Goal: Task Accomplishment & Management: Use online tool/utility

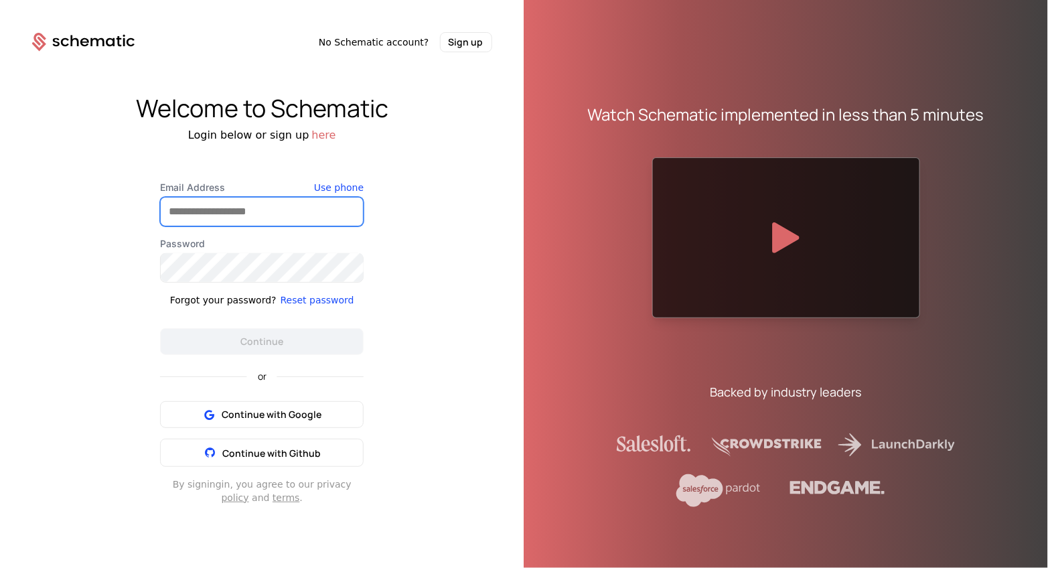
click at [248, 224] on input "Email Address" at bounding box center [262, 211] width 202 height 28
type input "**********"
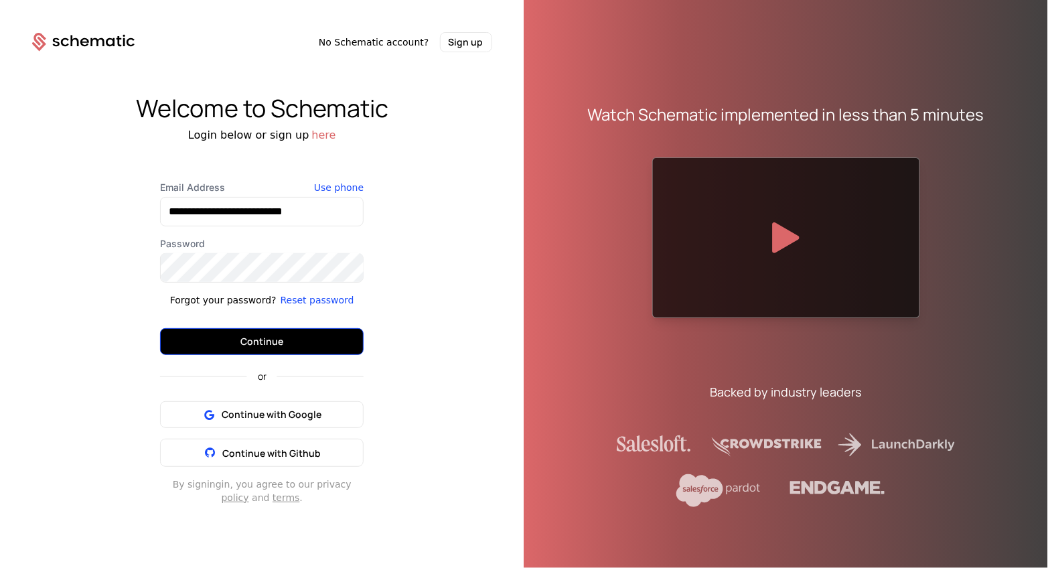
click at [294, 337] on button "Continue" at bounding box center [262, 341] width 204 height 27
